Goal: Transaction & Acquisition: Purchase product/service

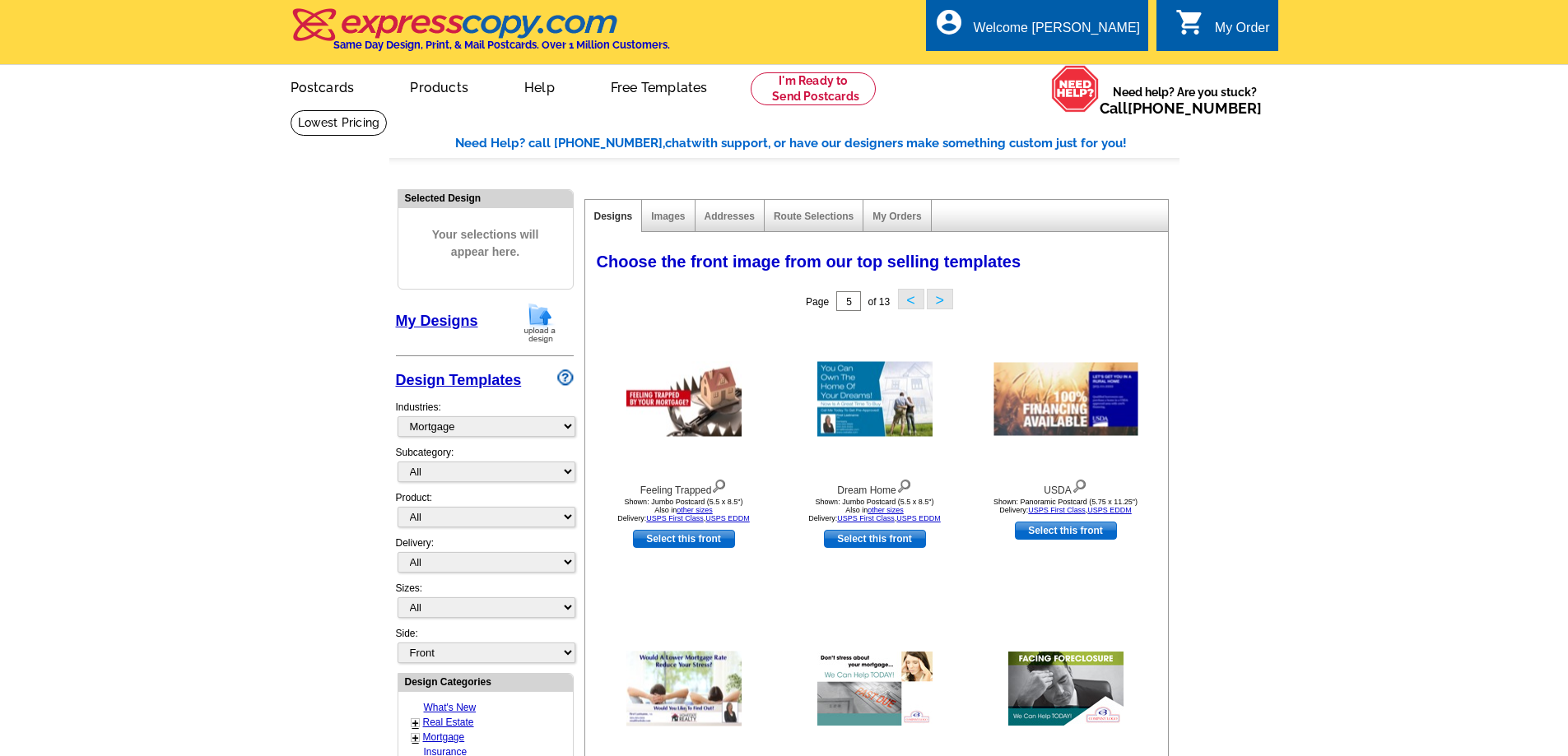
select select "774"
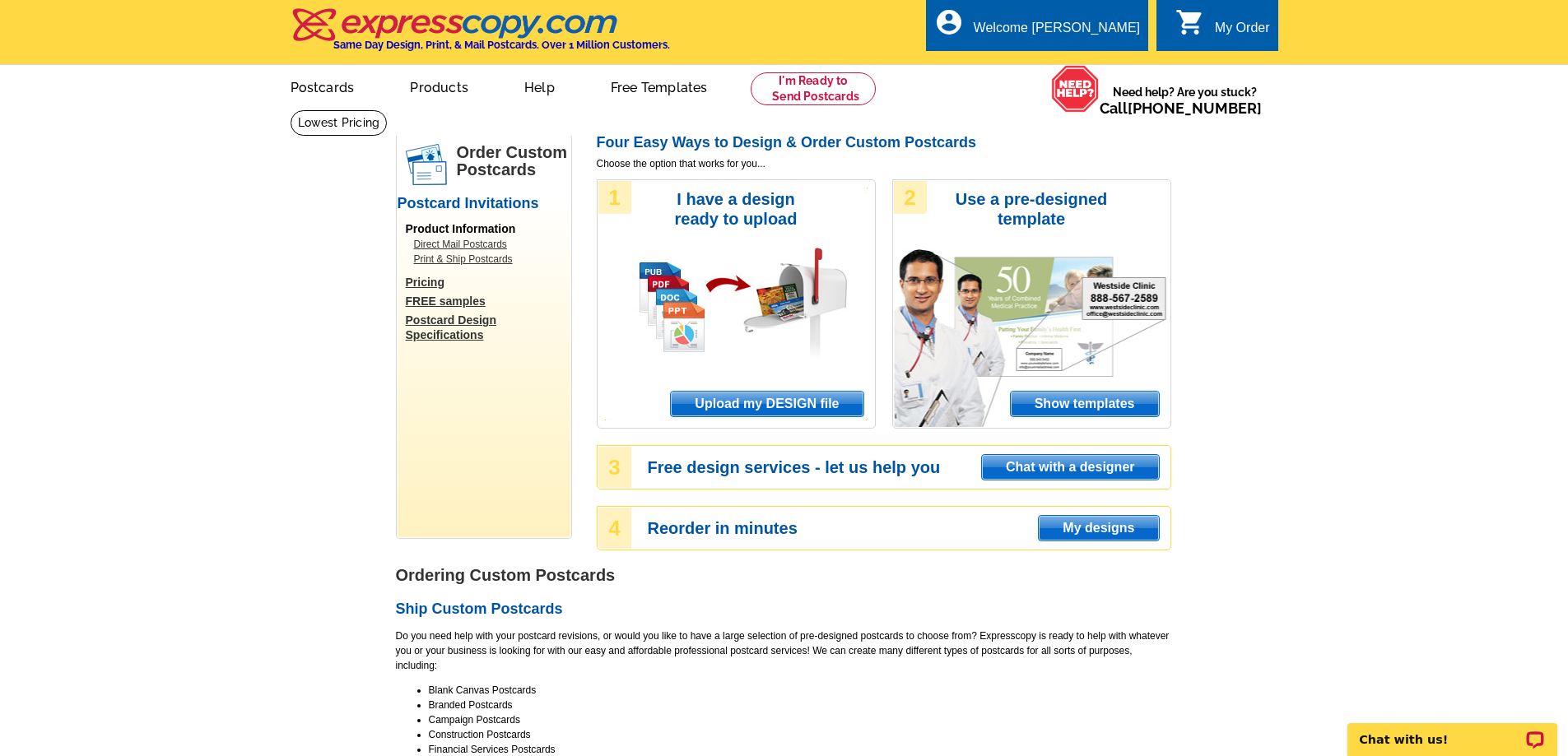
click at [762, 407] on span "Upload my DESIGN file" at bounding box center [767, 405] width 192 height 25
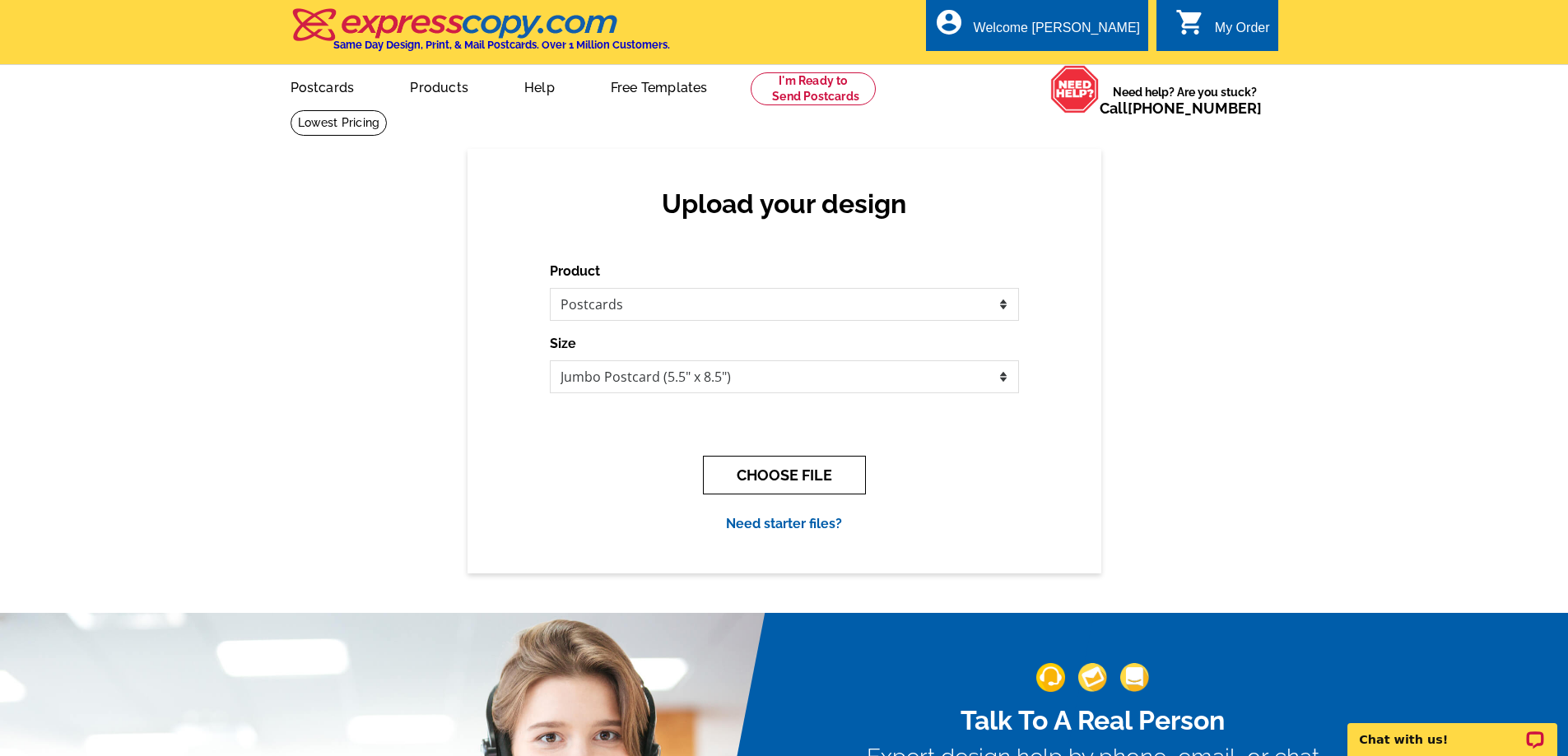
click at [783, 475] on button "CHOOSE FILE" at bounding box center [784, 475] width 163 height 39
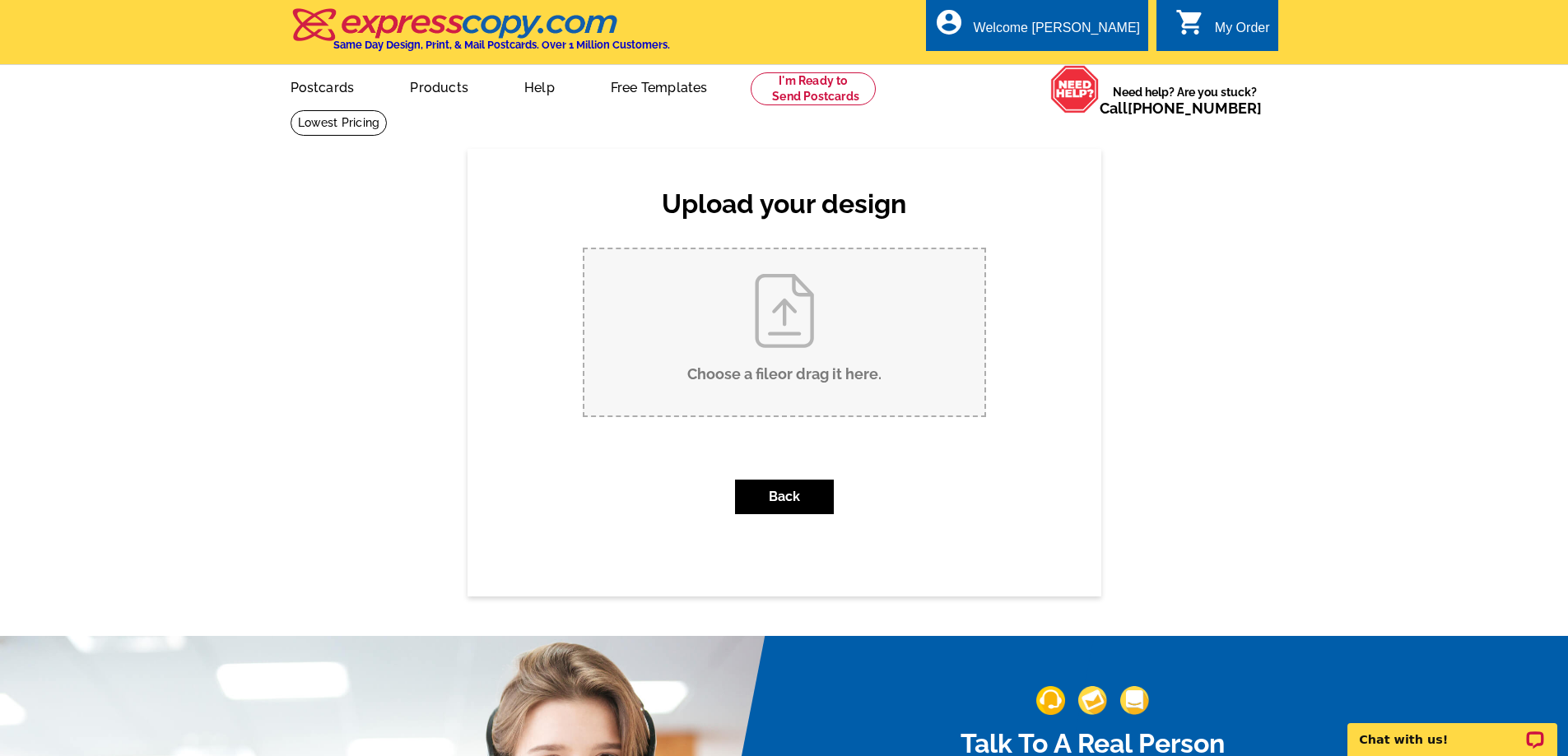
click at [783, 329] on input "Choose a file or drag it here ." at bounding box center [784, 333] width 400 height 166
click at [792, 314] on input "Choose a file or drag it here ." at bounding box center [784, 333] width 400 height 166
type input "C:\fakepath\Rent vs Buy Postcard v3.pdf"
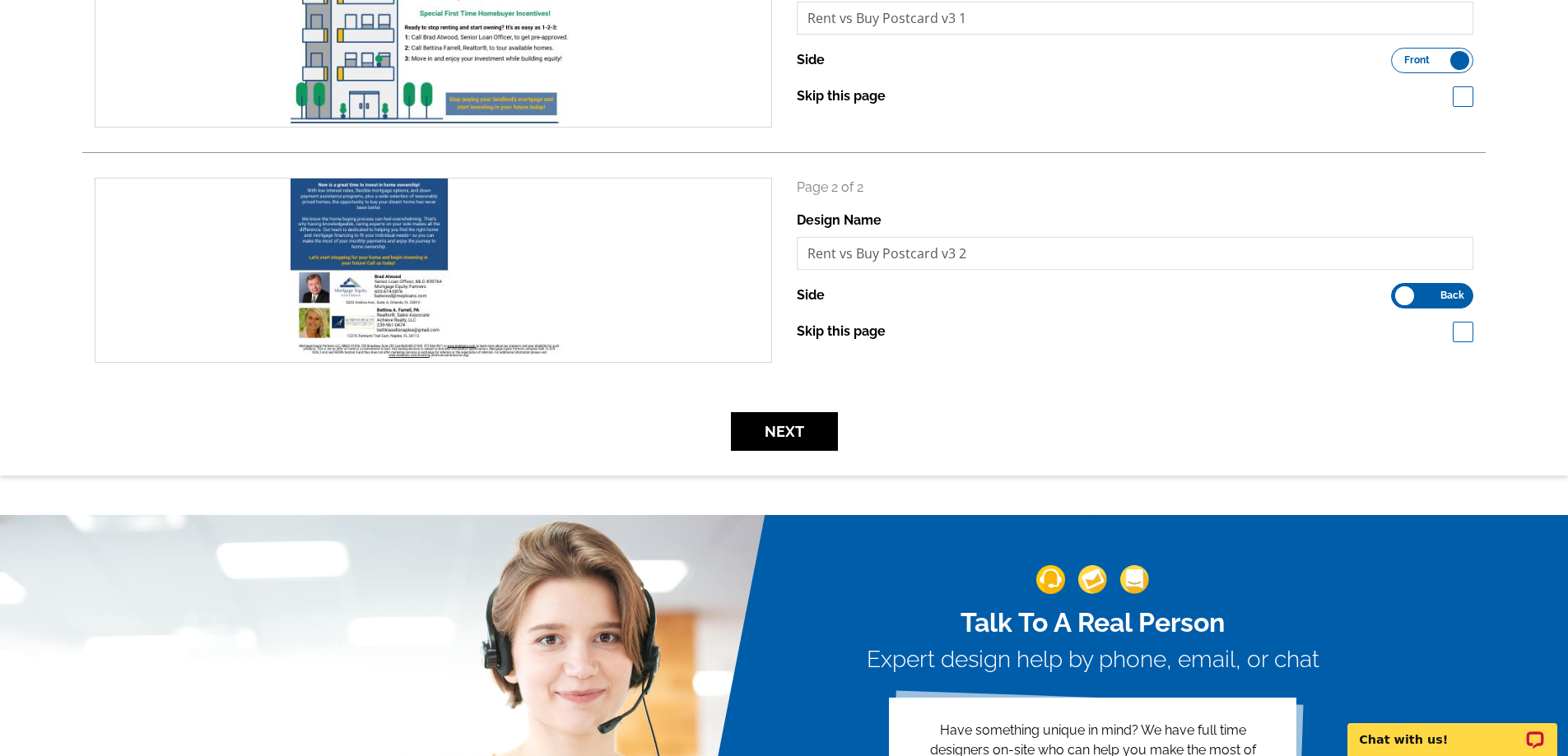
scroll to position [411, 0]
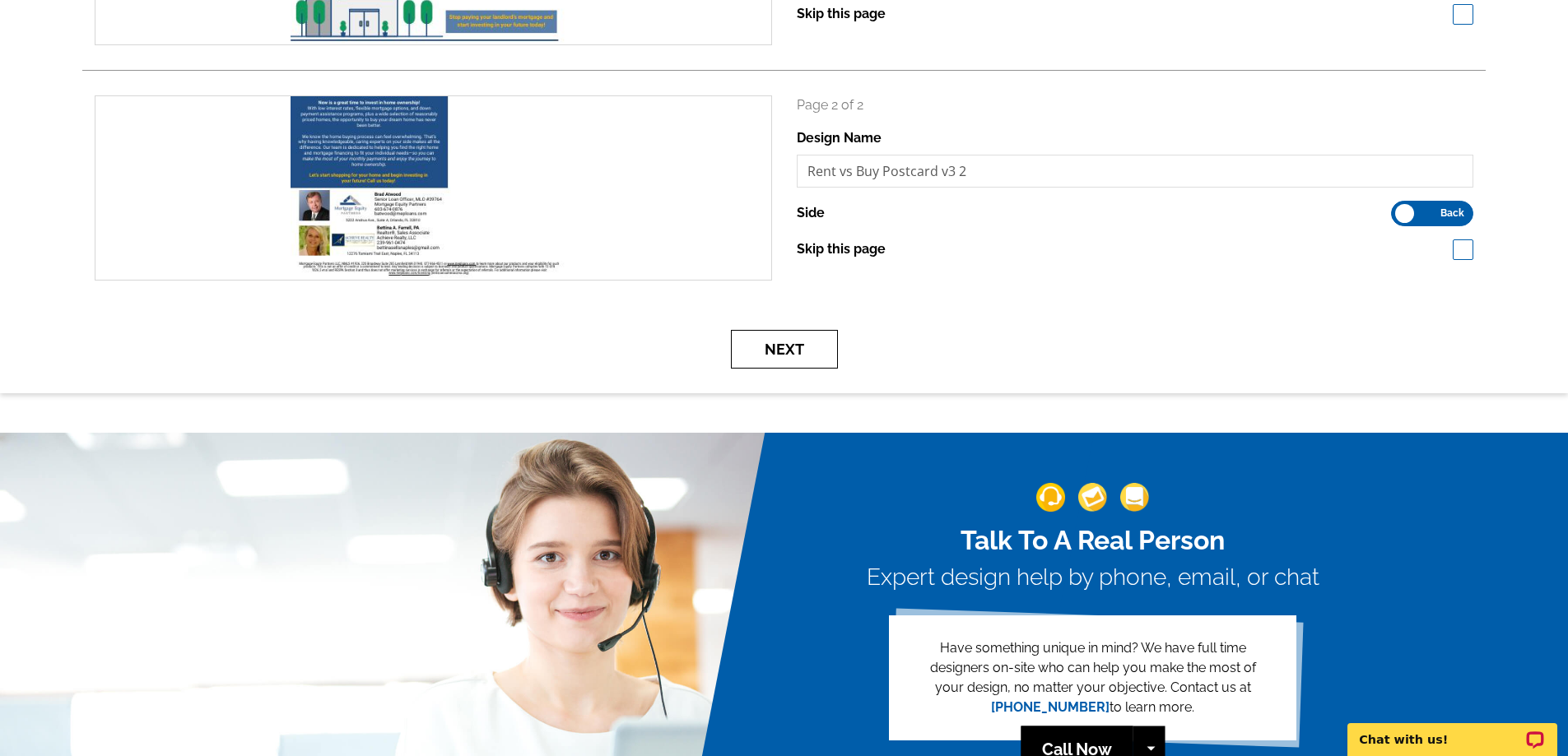
click at [779, 348] on button "Next" at bounding box center [784, 349] width 108 height 39
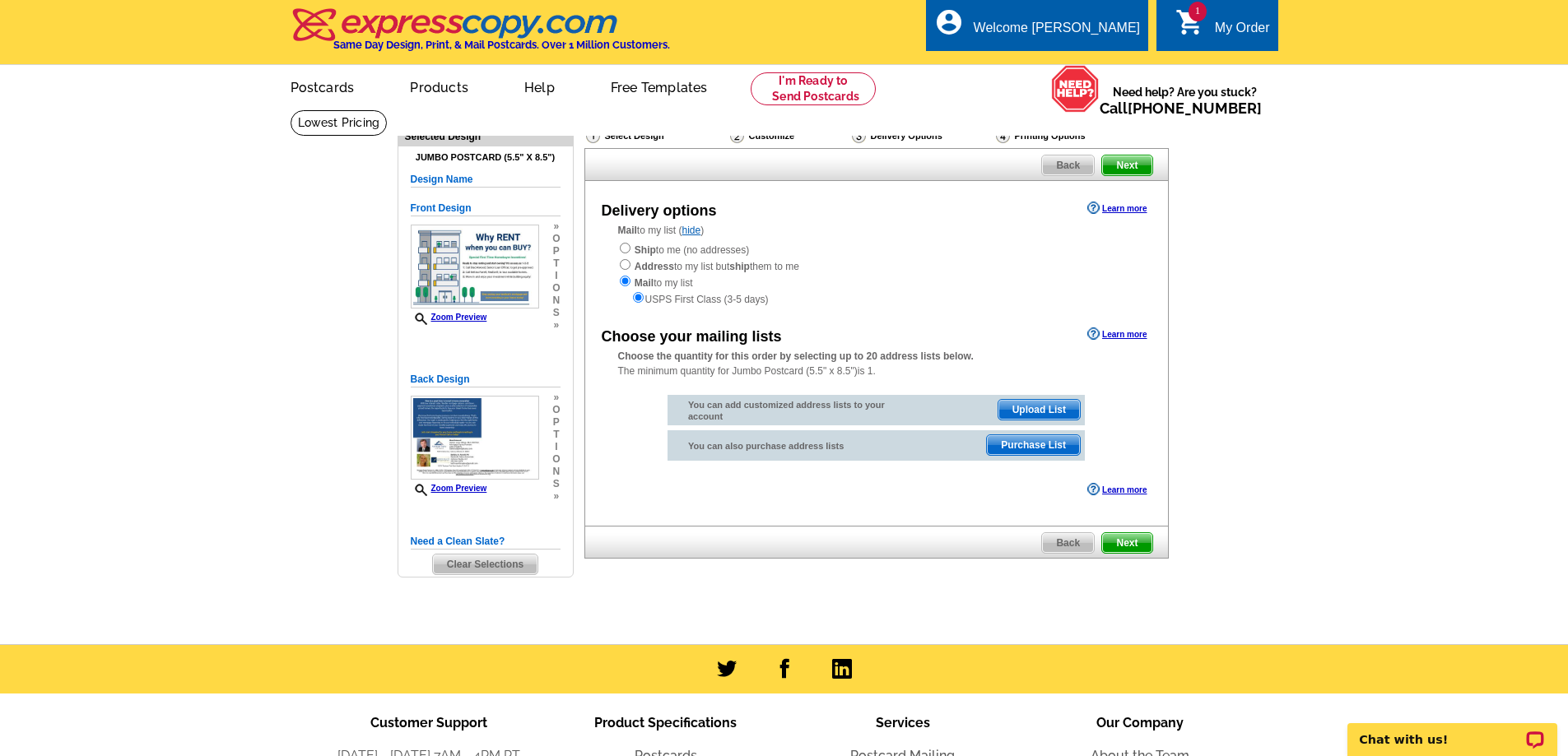
click at [1033, 445] on span "Purchase List" at bounding box center [1033, 445] width 93 height 19
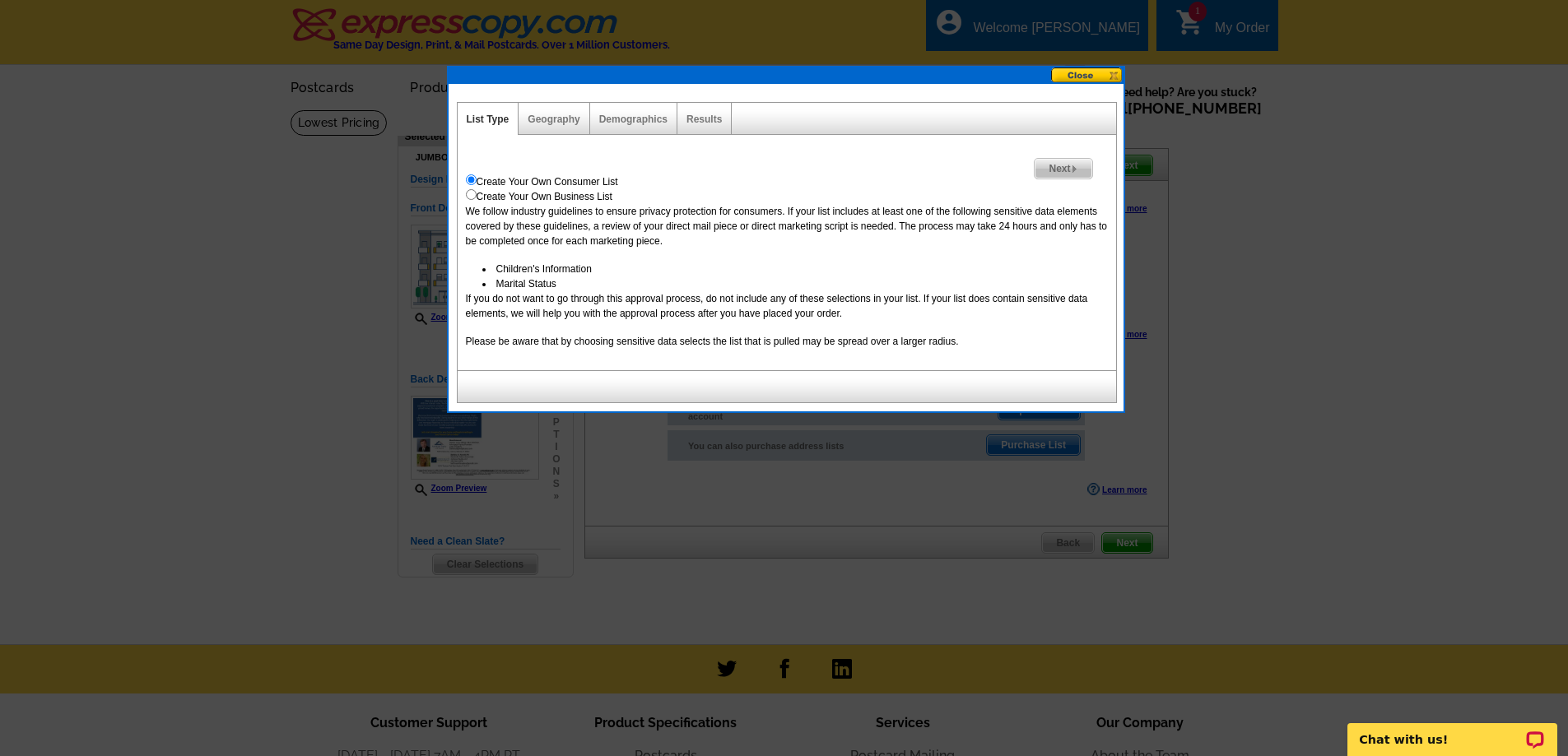
click at [1061, 169] on span "Next" at bounding box center [1063, 168] width 57 height 19
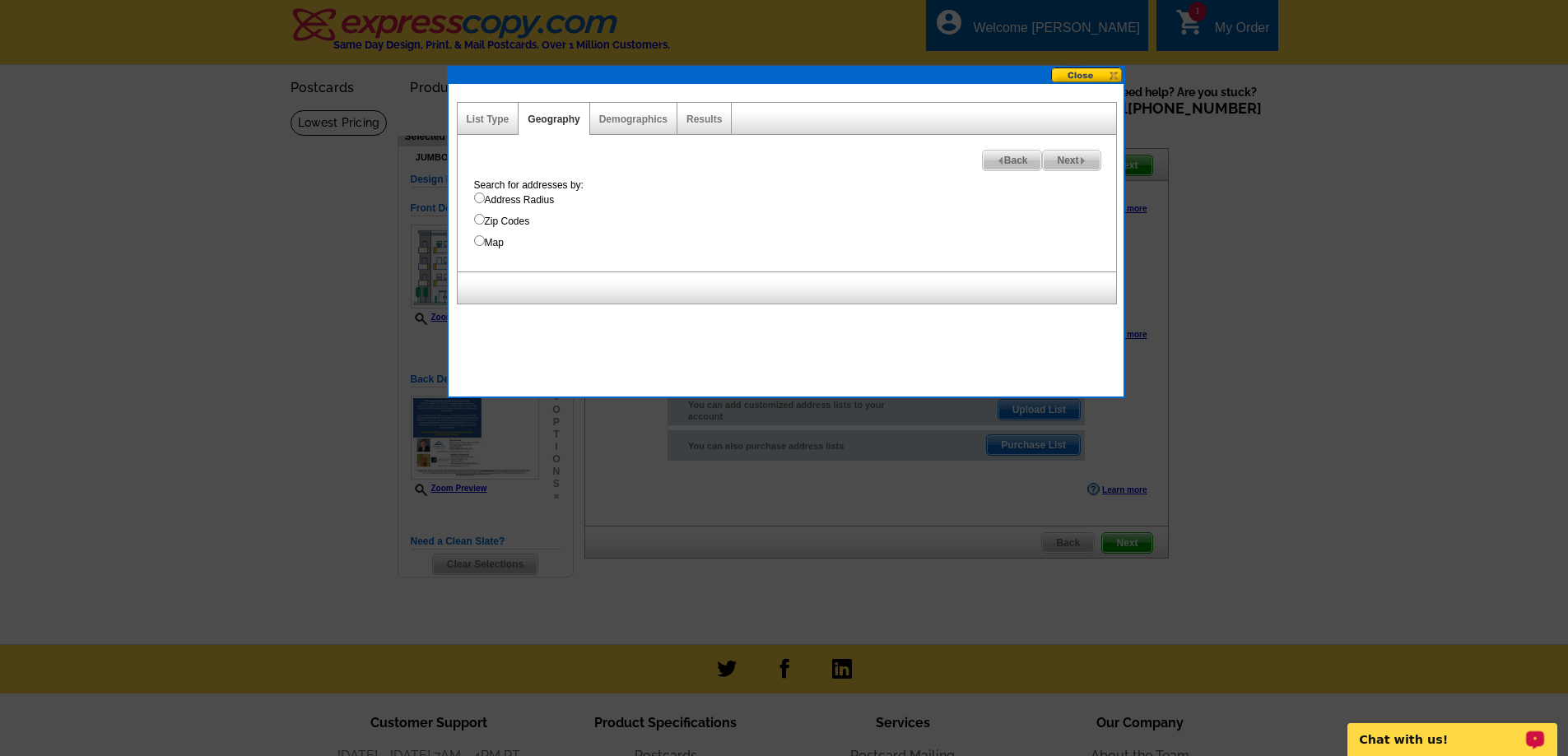
click at [480, 199] on input "Address Radius" at bounding box center [479, 197] width 11 height 11
radio input "true"
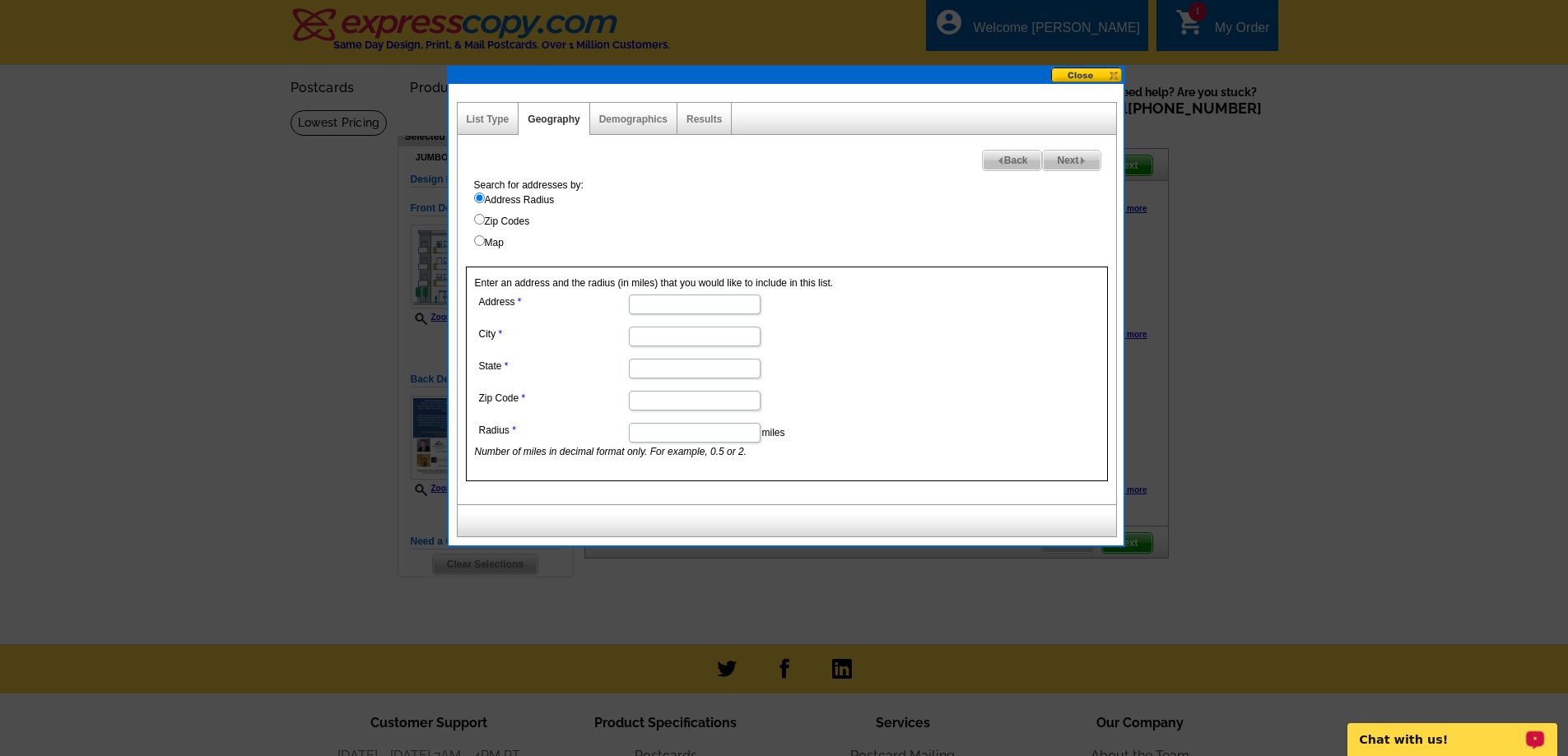
click at [640, 307] on input "Address" at bounding box center [694, 304] width 132 height 19
paste input "2000 River Reach Dr, Naples, FL 34104"
drag, startPoint x: 674, startPoint y: 305, endPoint x: 754, endPoint y: 305, distance: 80.0
click at [754, 305] on input "2000 River Reach Dr, Naples, FL 34104" at bounding box center [694, 304] width 132 height 19
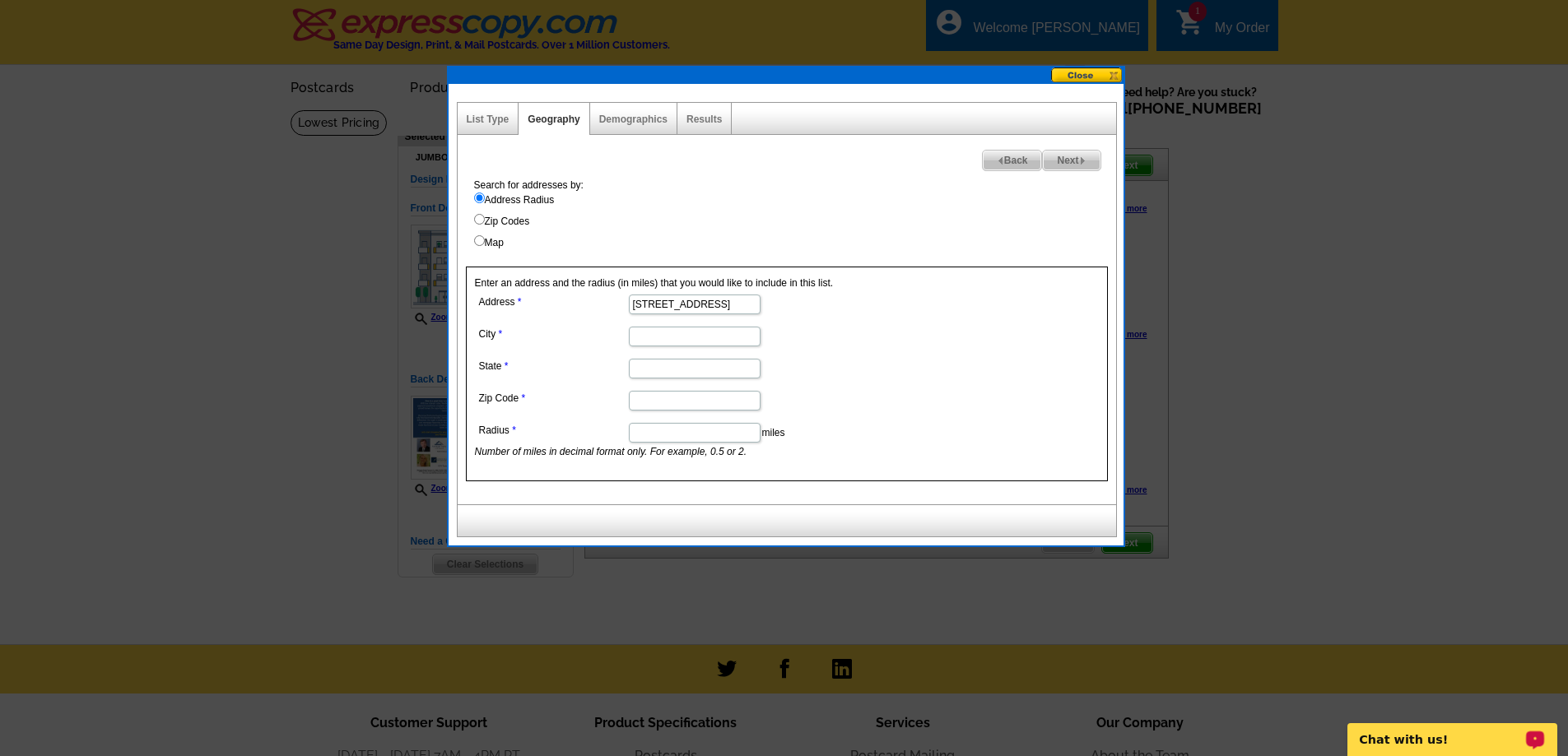
scroll to position [0, 0]
type input "2000 River Reach Dr,"
click at [634, 338] on input "City" at bounding box center [694, 336] width 132 height 19
type input "Naples"
click at [645, 375] on input "State" at bounding box center [694, 369] width 132 height 19
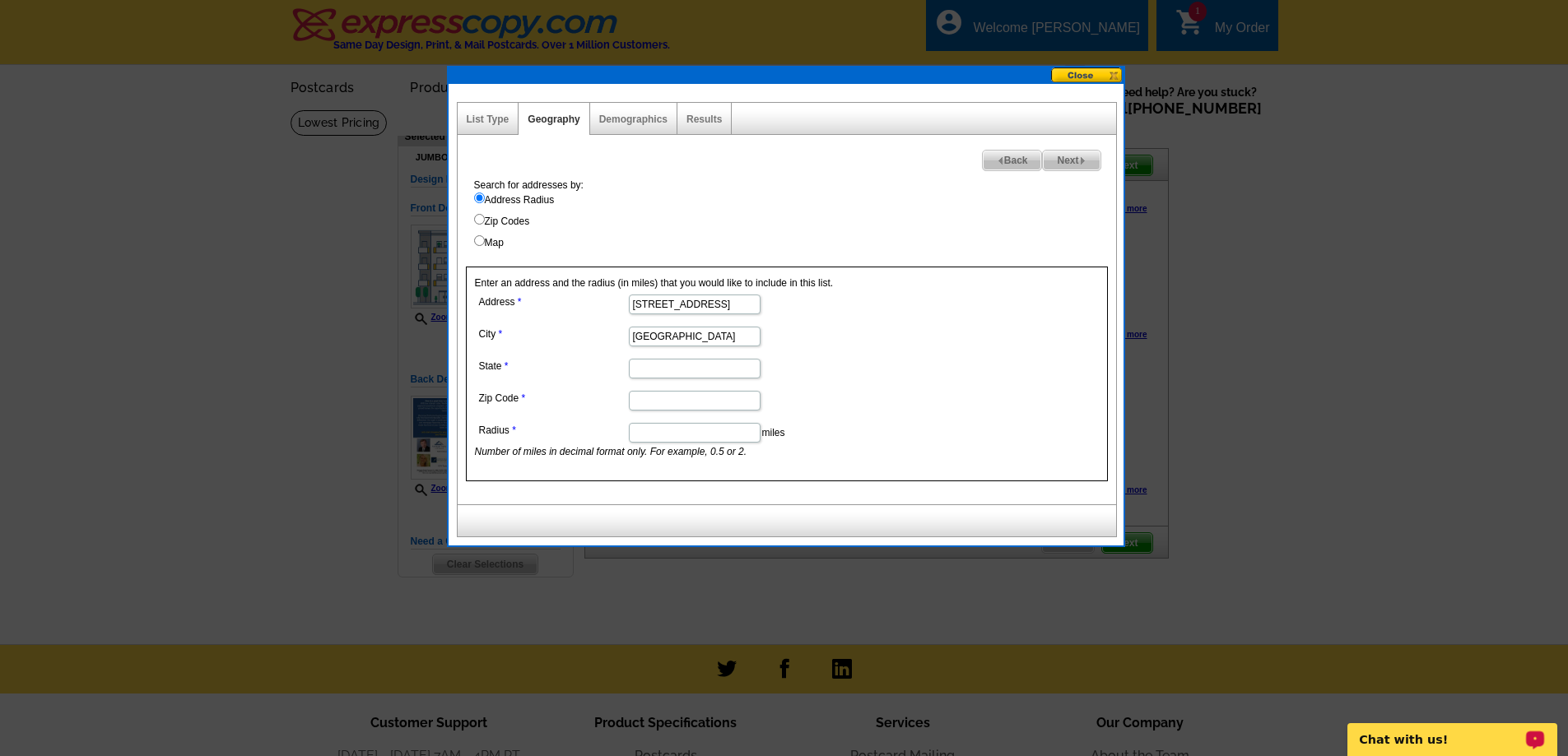
click at [640, 371] on input "State" at bounding box center [694, 369] width 132 height 19
type input "FL"
type input "34104"
click at [633, 431] on input "Radius" at bounding box center [694, 433] width 132 height 19
type input "1."
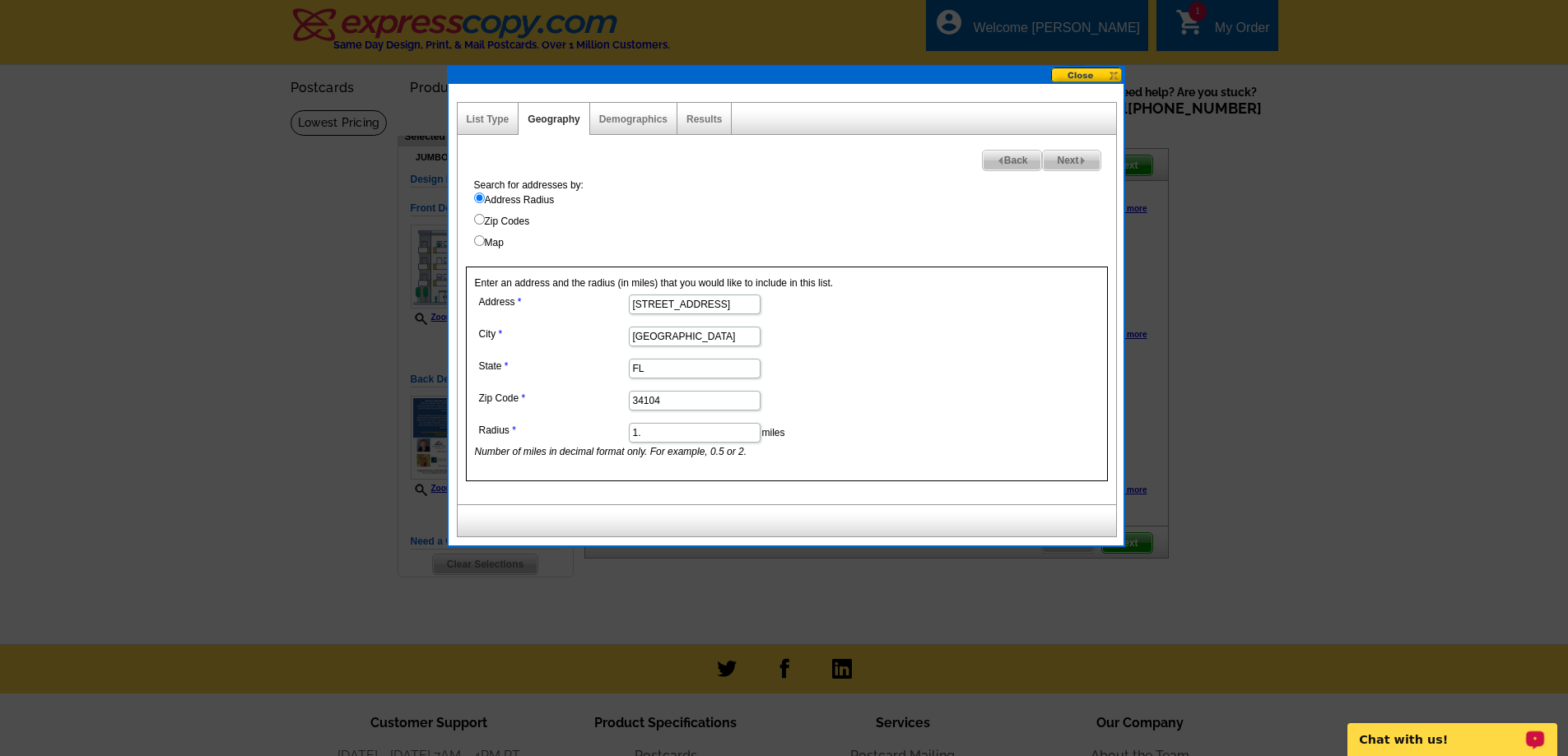
click at [1070, 161] on span "Next" at bounding box center [1071, 161] width 57 height 19
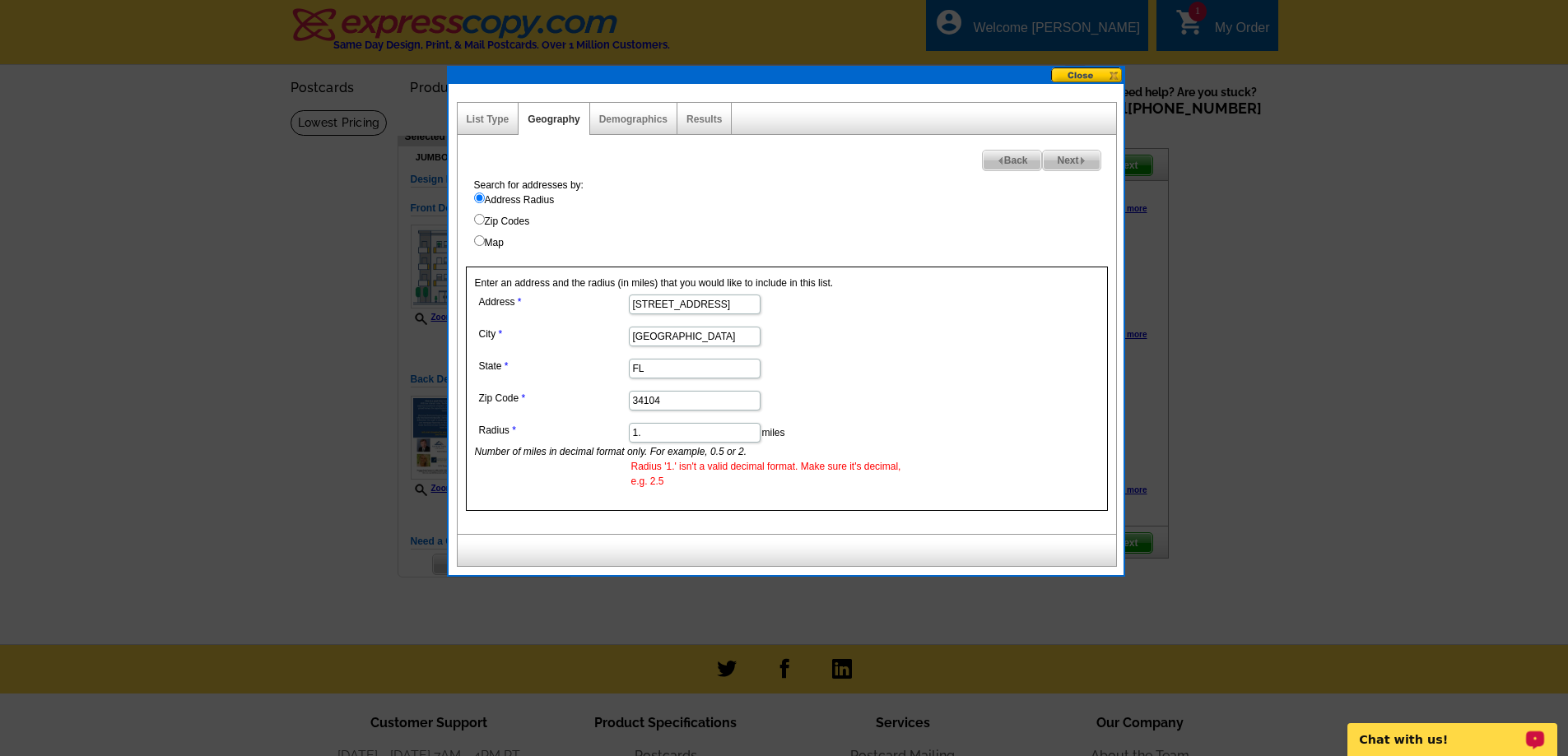
click at [644, 434] on input "1." at bounding box center [694, 433] width 132 height 19
type input "1.0"
click at [1065, 159] on span "Next" at bounding box center [1071, 161] width 57 height 19
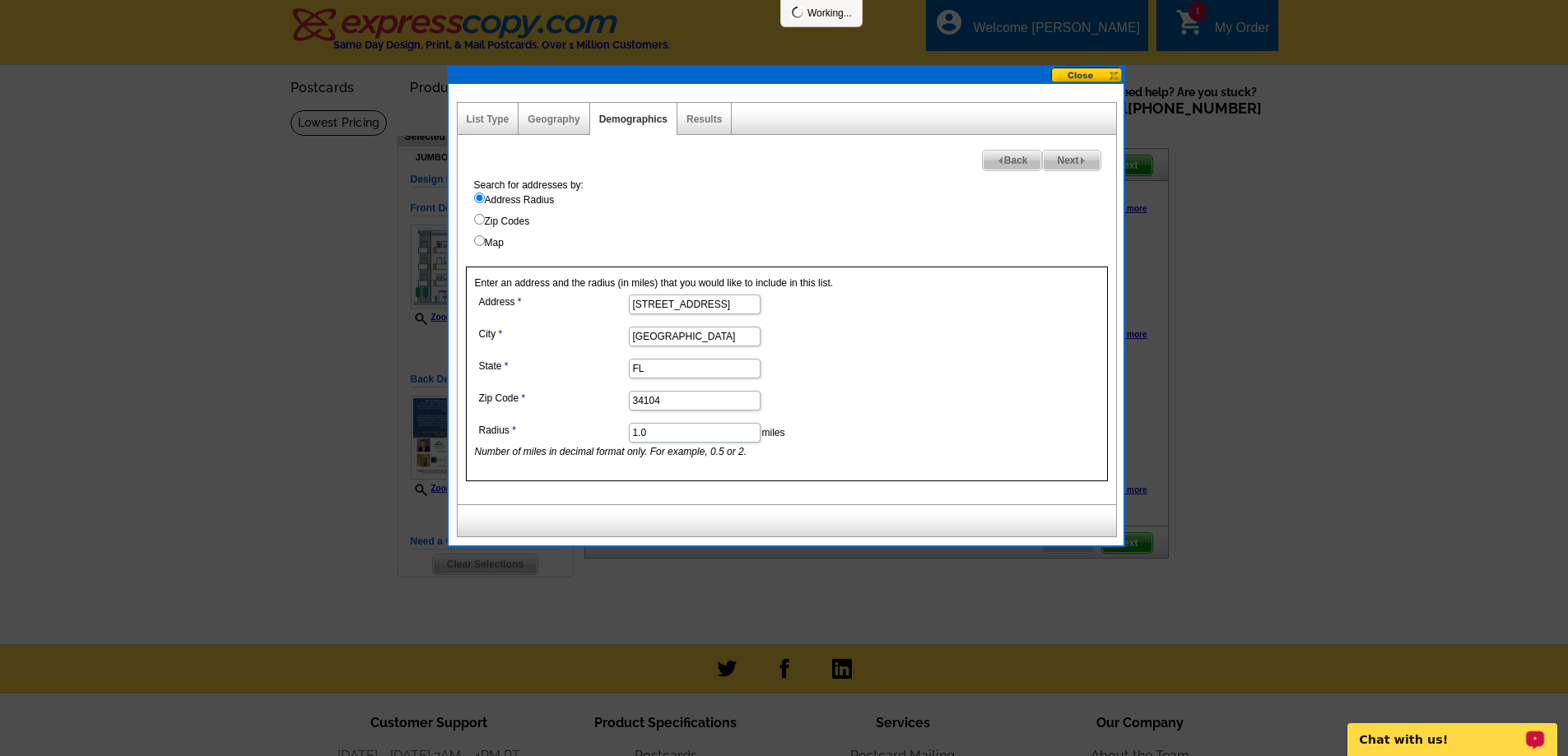
select select
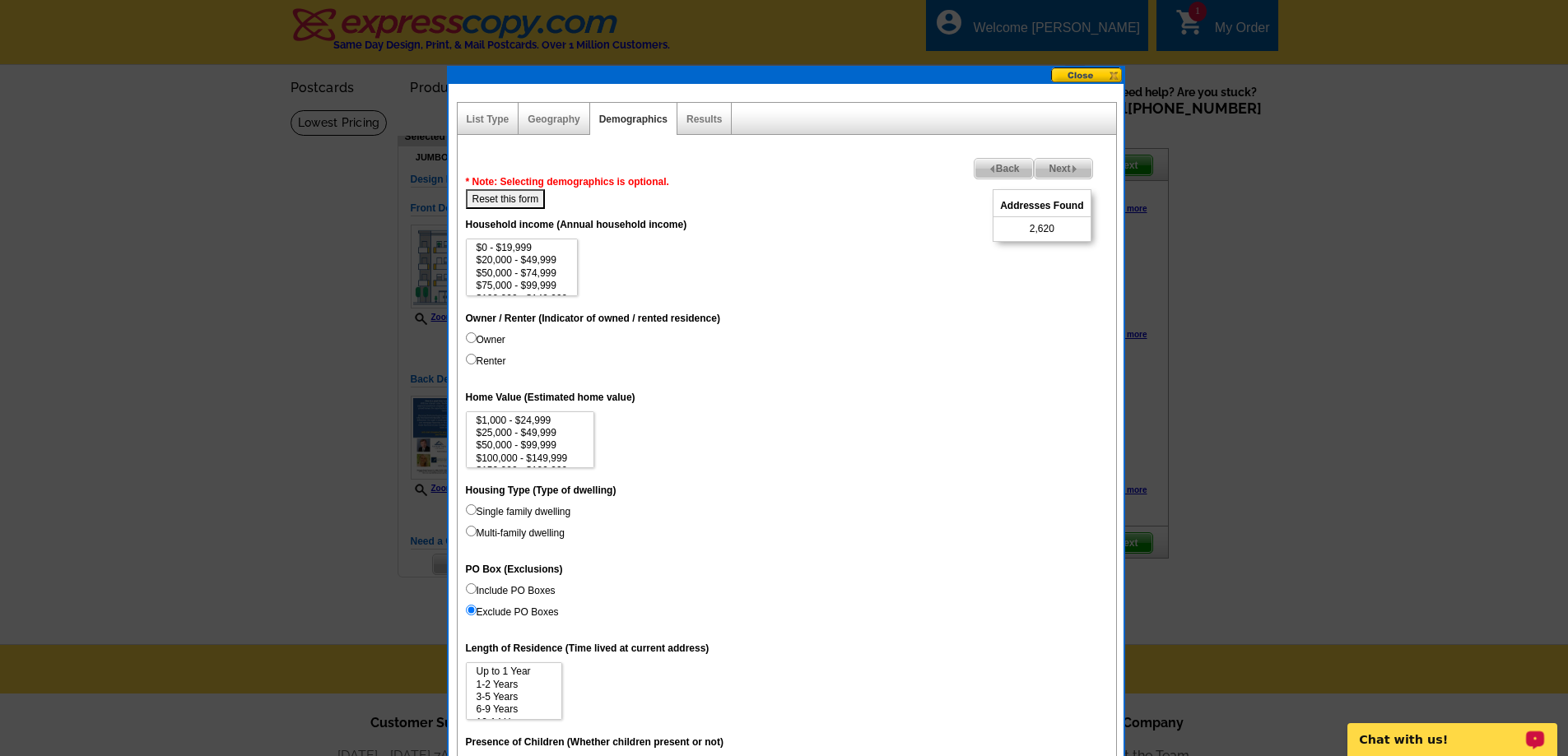
click at [469, 360] on input "Renter" at bounding box center [471, 359] width 11 height 11
radio input "true"
